Goal: Use online tool/utility: Use online tool/utility

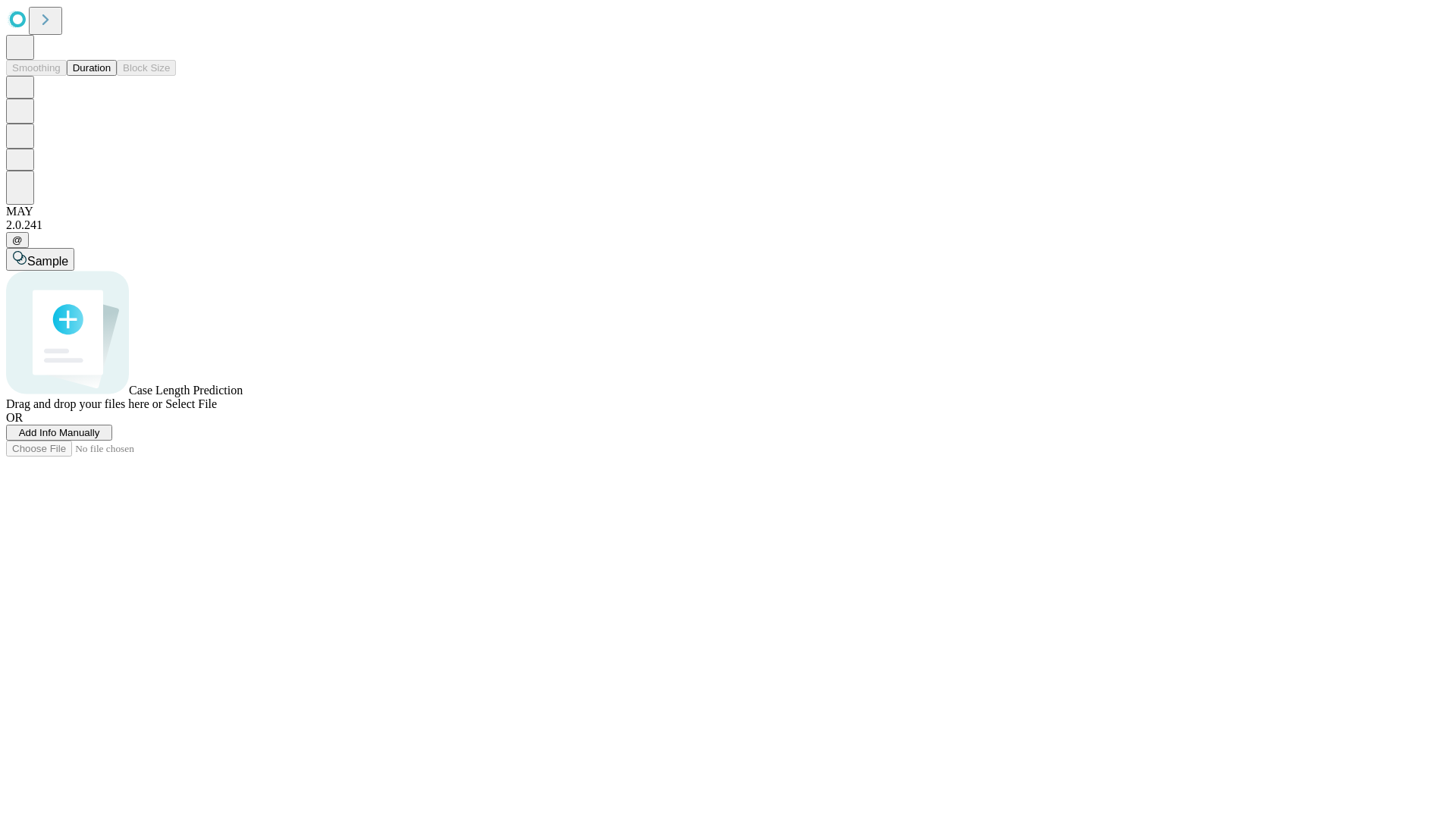
click at [217, 411] on span "Select File" at bounding box center [191, 403] width 52 height 13
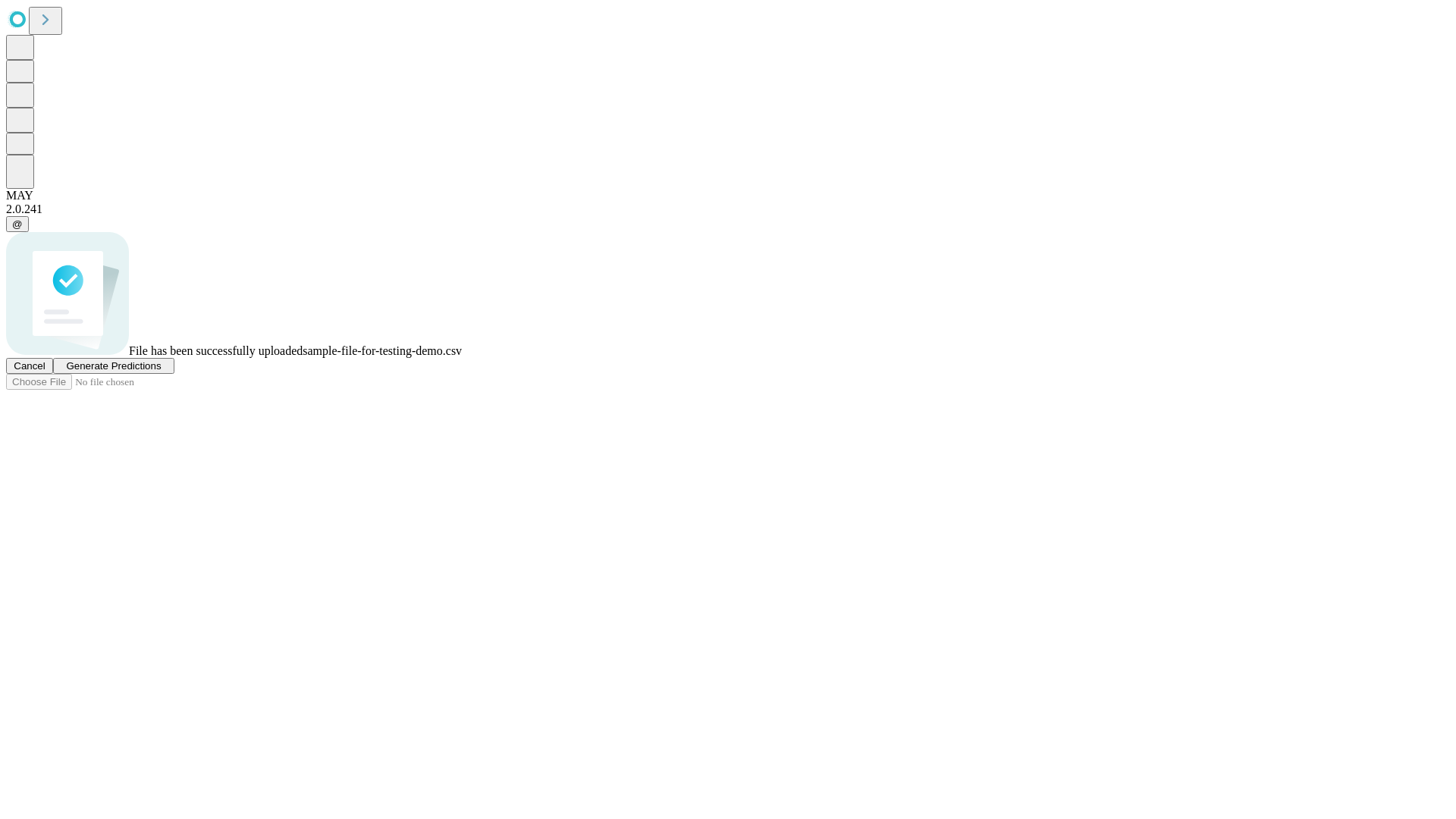
click at [161, 372] on span "Generate Predictions" at bounding box center [112, 366] width 95 height 11
